Goal: Find specific page/section: Find specific page/section

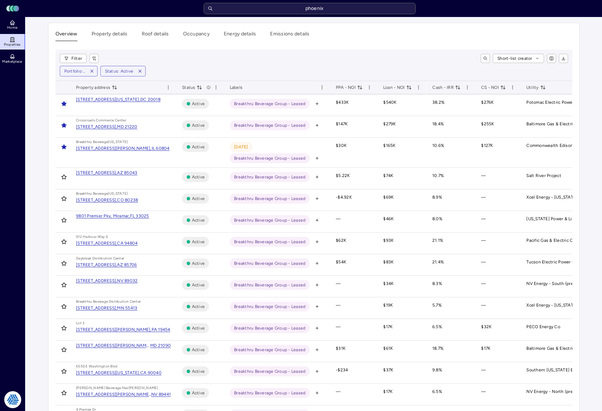
click at [370, 11] on input "phoenix" at bounding box center [310, 8] width 212 height 11
click at [370, 9] on input "phoenix" at bounding box center [310, 8] width 212 height 11
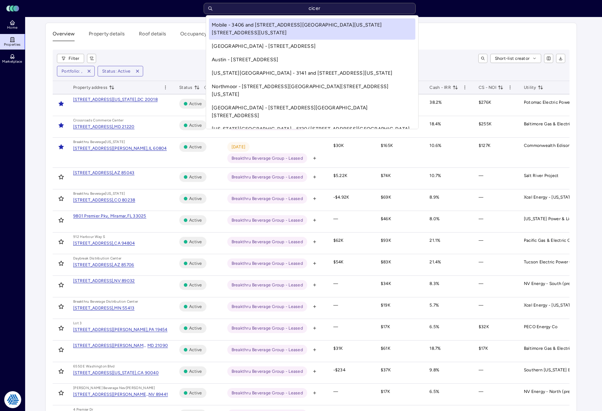
type input "[PERSON_NAME]"
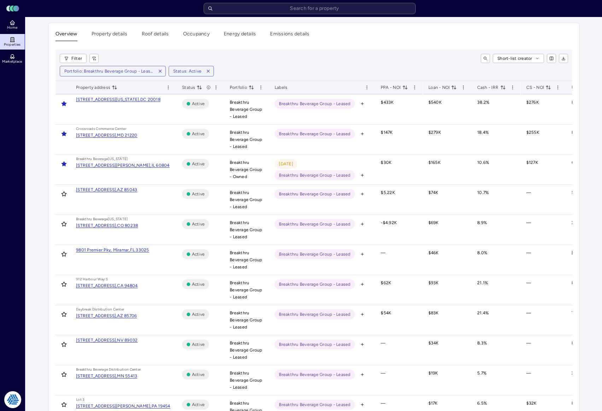
click at [104, 188] on div "[STREET_ADDRESS]," at bounding box center [96, 189] width 41 height 7
